Goal: Task Accomplishment & Management: Use online tool/utility

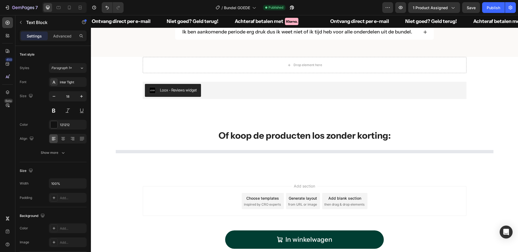
scroll to position [1043, 0]
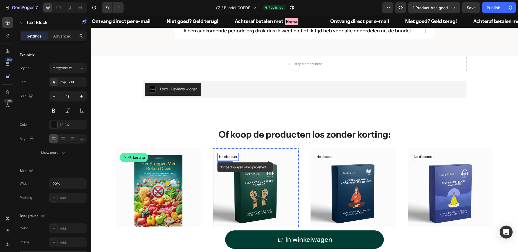
click at [230, 157] on p "No discount" at bounding box center [228, 156] width 18 height 5
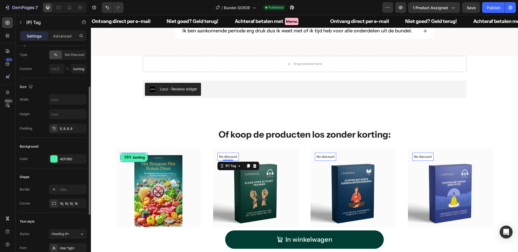
scroll to position [58, 0]
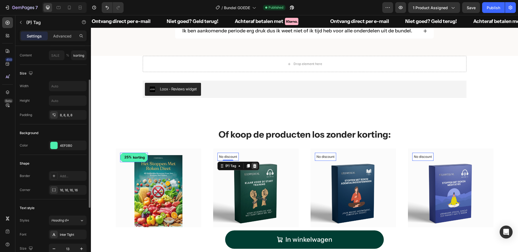
click at [91, 15] on icon at bounding box center [91, 15] width 0 height 0
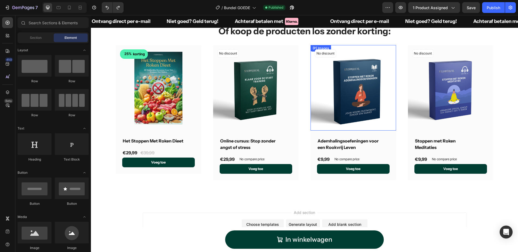
scroll to position [1147, 0]
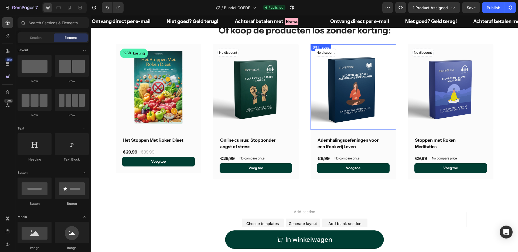
click at [366, 84] on img at bounding box center [354, 87] width 86 height 86
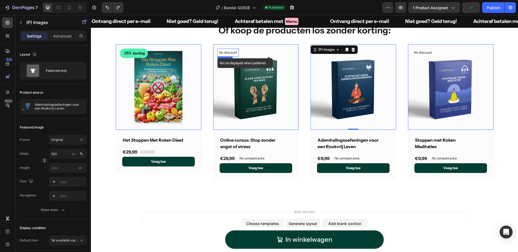
click at [233, 54] on p "No discount" at bounding box center [228, 52] width 18 height 5
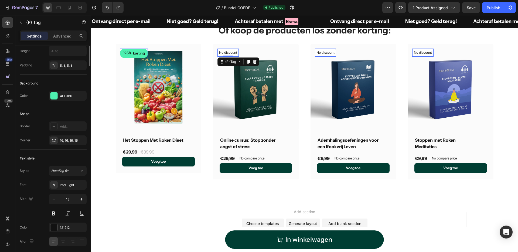
scroll to position [0, 0]
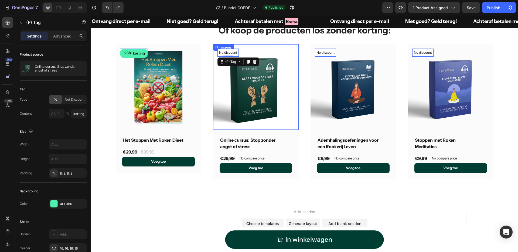
click at [269, 81] on img at bounding box center [256, 87] width 86 height 86
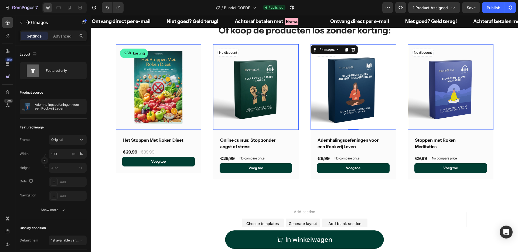
click at [367, 82] on img at bounding box center [354, 87] width 86 height 86
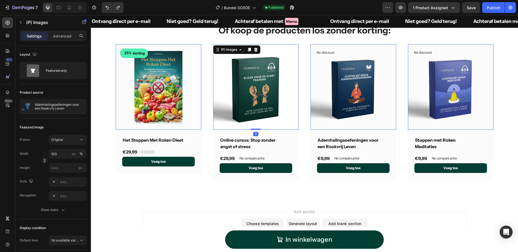
click at [255, 87] on img at bounding box center [256, 87] width 86 height 86
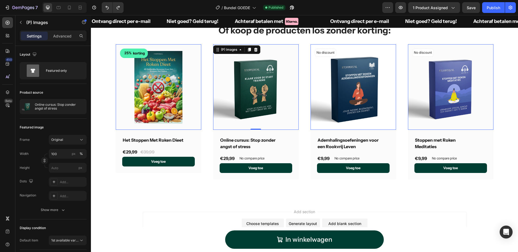
click at [336, 87] on img at bounding box center [354, 87] width 86 height 86
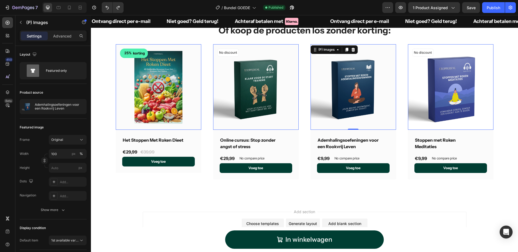
click at [439, 90] on img at bounding box center [451, 87] width 86 height 86
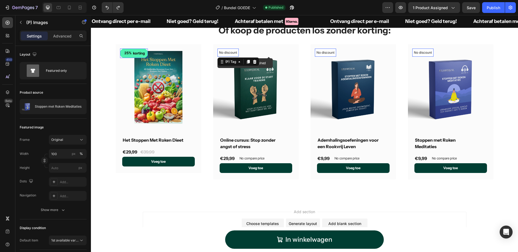
click at [232, 52] on p "No discount" at bounding box center [228, 52] width 18 height 5
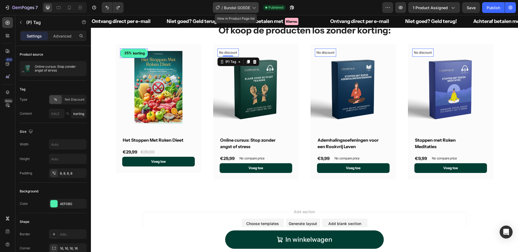
click at [247, 6] on span "Bundel GOEDE" at bounding box center [237, 8] width 26 height 6
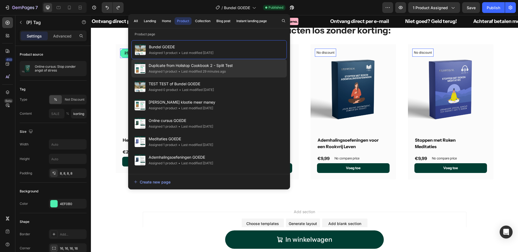
click at [239, 77] on div "Duplicate from Holistop Cookbook 2 - Split Test Assigned 1 product • Last modif…" at bounding box center [208, 86] width 155 height 18
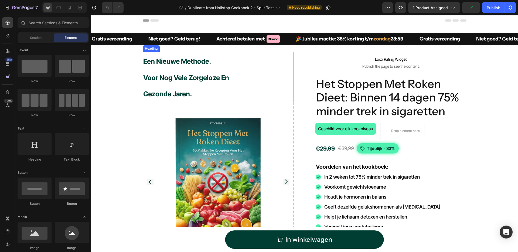
click at [248, 91] on h2 "Een Nieuwe Methode. Voor Nog Vele Zorgeloze En Gezonde Jaren." at bounding box center [218, 77] width 151 height 50
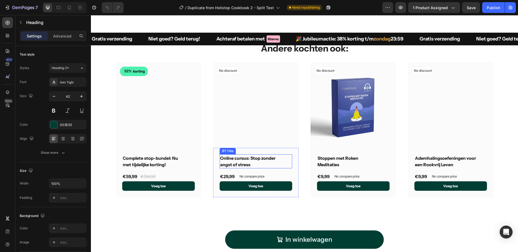
scroll to position [2348, 0]
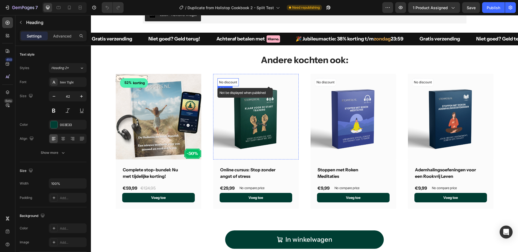
click at [232, 83] on p "No discount" at bounding box center [228, 82] width 18 height 5
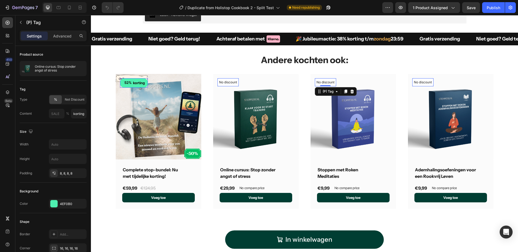
click at [148, 84] on div "No discount Not be displayed when published (P) Tag 0" at bounding box center [134, 82] width 28 height 9
click at [237, 82] on p "No discount" at bounding box center [228, 82] width 18 height 5
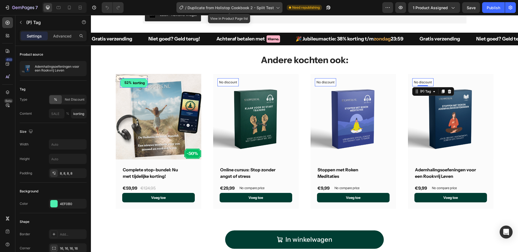
click at [265, 7] on span "Duplicate from Holistop Cookbook 2 - Split Test" at bounding box center [231, 8] width 86 height 6
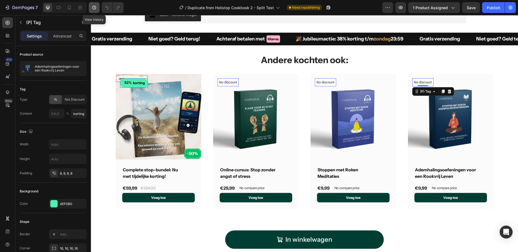
click at [93, 6] on icon "button" at bounding box center [94, 8] width 4 height 4
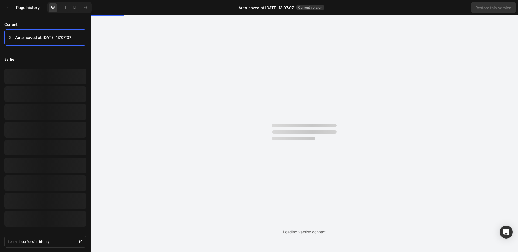
scroll to position [0, 0]
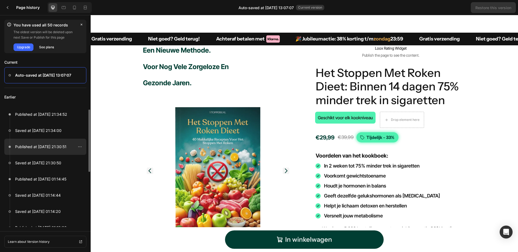
click at [46, 143] on div at bounding box center [45, 147] width 82 height 16
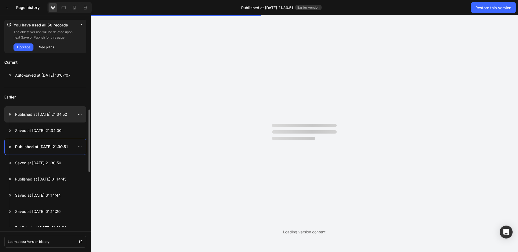
click at [58, 118] on div at bounding box center [45, 114] width 82 height 16
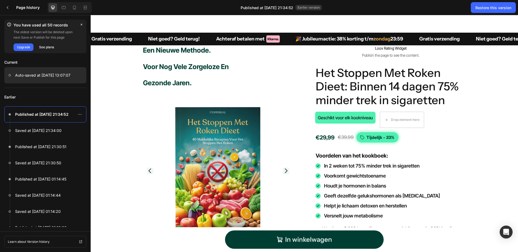
click at [32, 77] on p "Auto-saved at Aug 28, 13:07:07" at bounding box center [42, 75] width 55 height 6
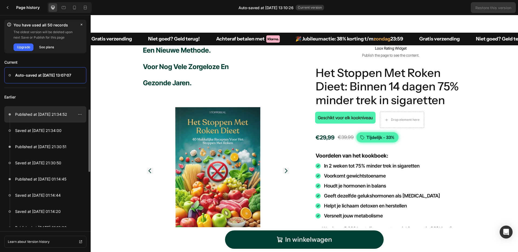
click at [39, 112] on p "Published at Aug 08, 21:34:52" at bounding box center [41, 114] width 52 height 6
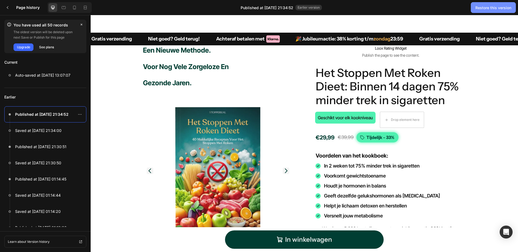
click at [481, 6] on div "Restore this version" at bounding box center [494, 8] width 36 height 6
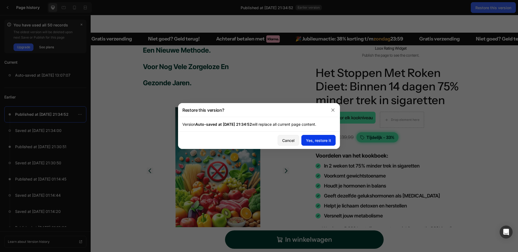
click at [320, 141] on div "Yes, restore it" at bounding box center [318, 141] width 25 height 6
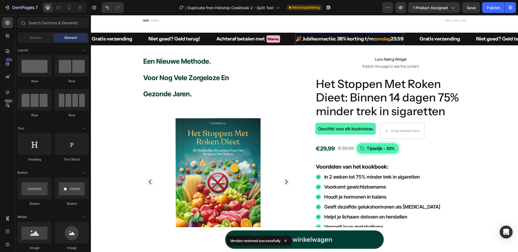
click at [342, 38] on p "🎉 Jubileumactie: 38% korting t/m zondag 23:59" at bounding box center [350, 38] width 108 height 7
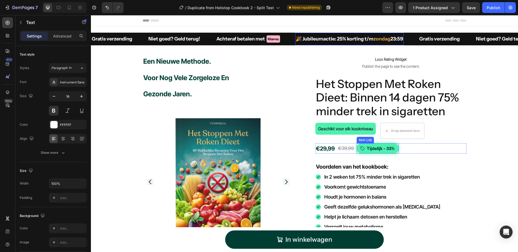
click at [390, 147] on p "Tijdelijk - 33%" at bounding box center [381, 148] width 28 height 6
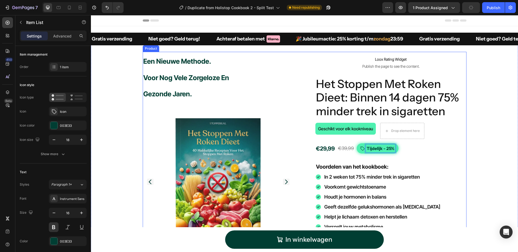
scroll to position [59, 0]
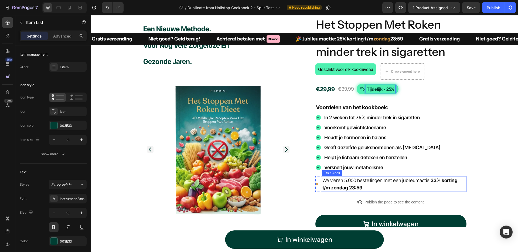
click at [434, 180] on strong "33% korting t/m zondag 23:59" at bounding box center [390, 184] width 135 height 13
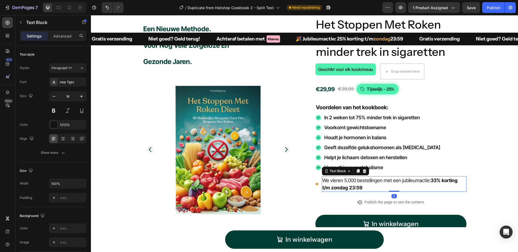
click at [434, 180] on strong "33% korting t/m zondag 23:59" at bounding box center [390, 184] width 135 height 13
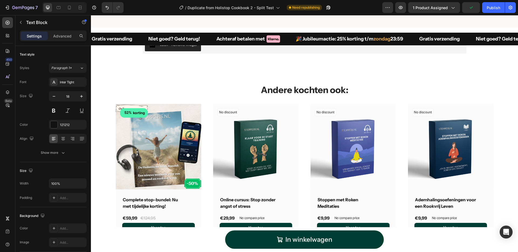
scroll to position [2322, 0]
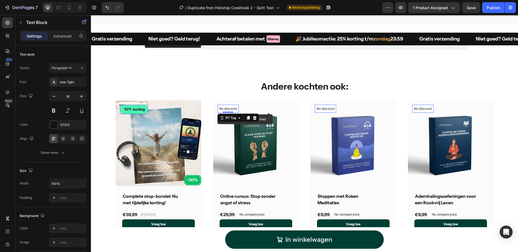
click at [231, 109] on p "No discount" at bounding box center [228, 108] width 18 height 5
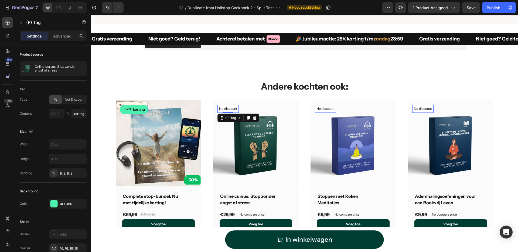
click at [133, 109] on div "korting" at bounding box center [138, 109] width 13 height 5
click at [127, 112] on div "52% korting" at bounding box center [134, 109] width 28 height 9
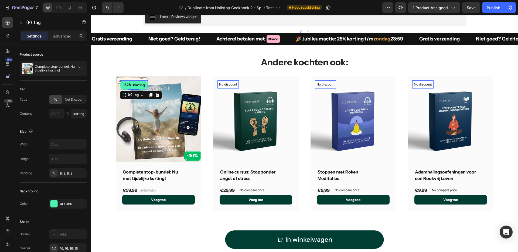
scroll to position [2338, 0]
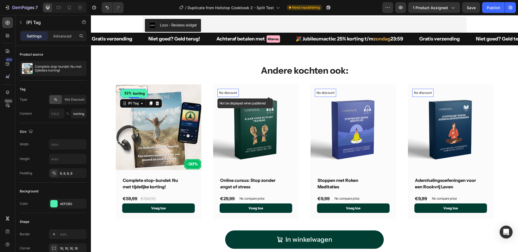
click at [219, 94] on p "No discount" at bounding box center [228, 92] width 18 height 5
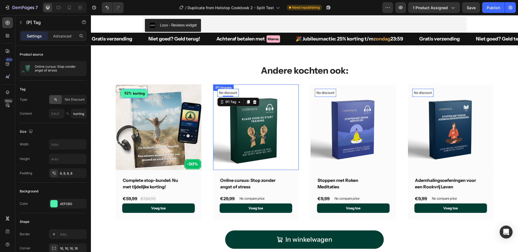
click at [272, 117] on img at bounding box center [256, 127] width 86 height 86
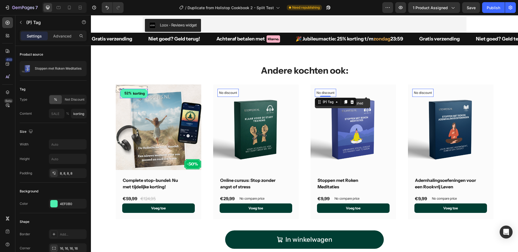
click at [237, 93] on p "No discount" at bounding box center [228, 92] width 18 height 5
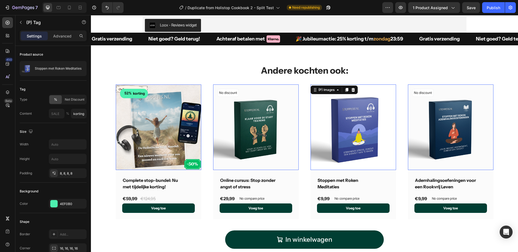
click at [332, 126] on img at bounding box center [354, 127] width 86 height 86
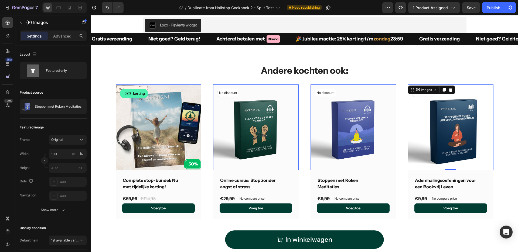
click at [418, 109] on img at bounding box center [451, 127] width 86 height 86
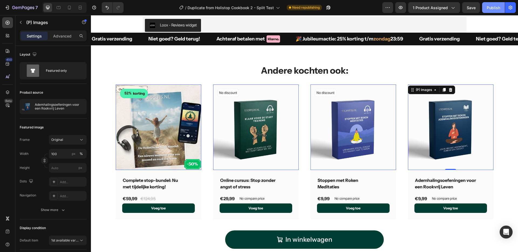
click at [493, 7] on div "Publish" at bounding box center [493, 8] width 13 height 6
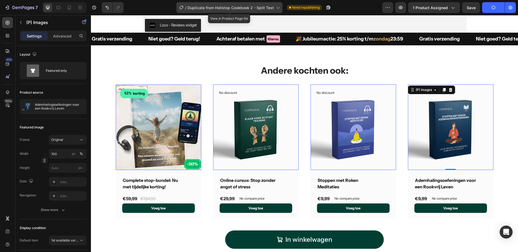
click at [266, 7] on span "Duplicate from Holistop Cookbook 2 - Split Test" at bounding box center [231, 8] width 86 height 6
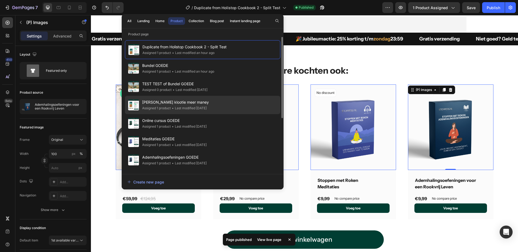
click at [199, 103] on span "[PERSON_NAME] klootie meer maney" at bounding box center [175, 102] width 67 height 6
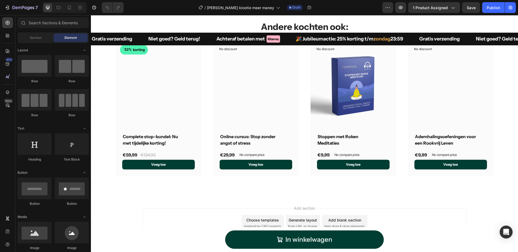
scroll to position [2989, 0]
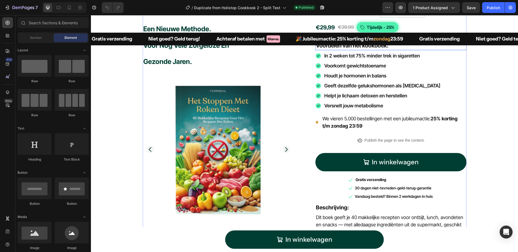
scroll to position [126, 0]
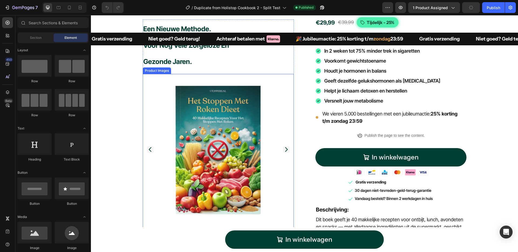
click at [287, 150] on icon "Carousel Next Arrow" at bounding box center [286, 149] width 6 height 6
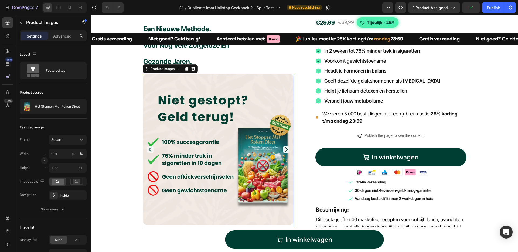
click at [150, 149] on icon "Carousel Back Arrow" at bounding box center [150, 149] width 3 height 5
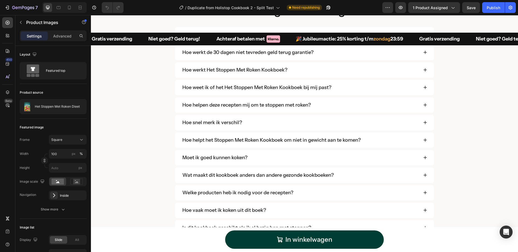
scroll to position [2405, 0]
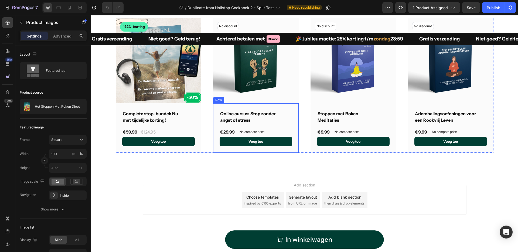
click at [201, 113] on div "Online cursus: Stop zonder angst of stress (P) Title €29,99 (P) Price (P) Price…" at bounding box center [159, 128] width 86 height 50
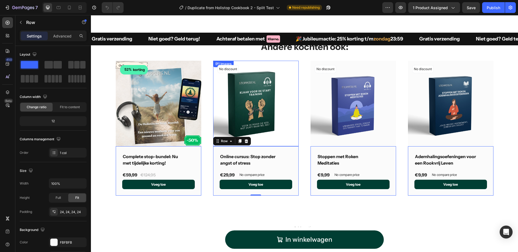
scroll to position [2361, 0]
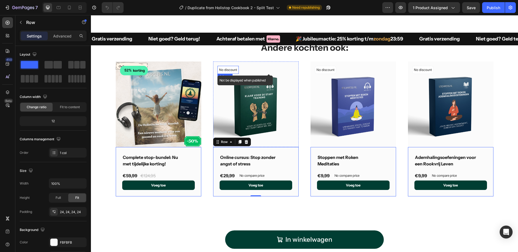
click at [233, 70] on p "No discount" at bounding box center [228, 69] width 18 height 5
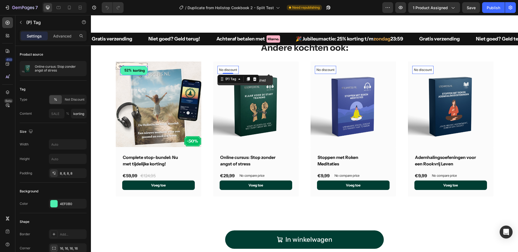
click at [228, 70] on p "No discount" at bounding box center [228, 69] width 18 height 5
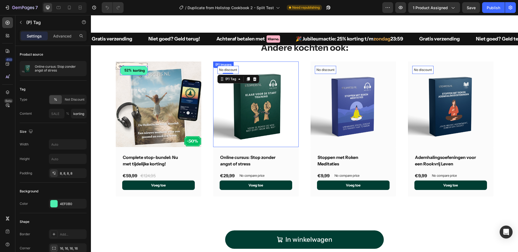
click at [236, 109] on img at bounding box center [256, 105] width 86 height 86
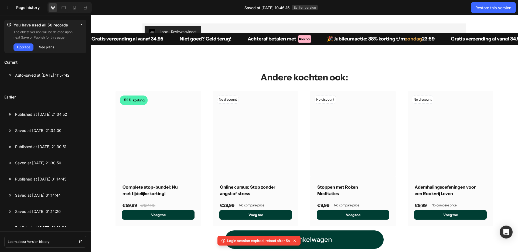
scroll to position [689, 0]
